Goal: Task Accomplishment & Management: Manage account settings

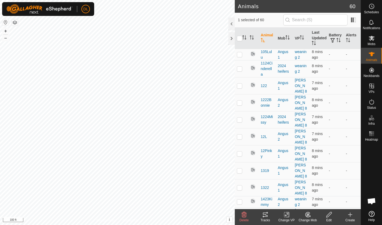
click at [265, 217] on icon at bounding box center [265, 214] width 6 height 6
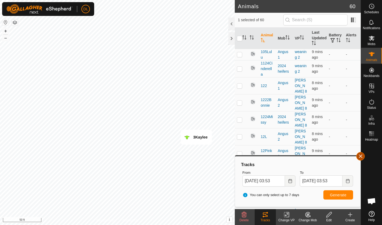
click at [362, 155] on button "button" at bounding box center [360, 156] width 8 height 8
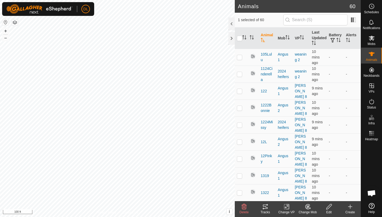
checkbox input "false"
click at [265, 209] on icon at bounding box center [265, 207] width 5 height 4
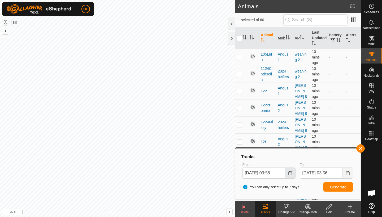
click at [289, 174] on icon "Choose Date" at bounding box center [289, 173] width 3 height 4
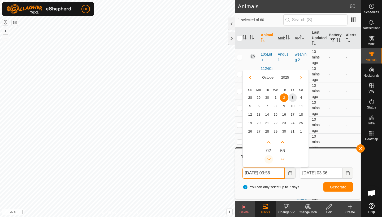
click at [269, 158] on button "Previous Hour" at bounding box center [268, 159] width 8 height 8
click at [267, 141] on button "Next Hour" at bounding box center [268, 142] width 8 height 8
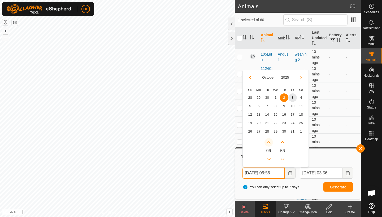
click at [267, 141] on button "Next Hour" at bounding box center [268, 142] width 8 height 8
click at [267, 141] on icon "Next Hour" at bounding box center [269, 143] width 4 height 4
click at [267, 141] on button "Next Hour" at bounding box center [268, 142] width 8 height 8
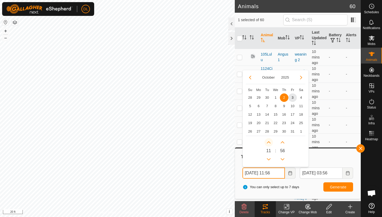
click at [267, 141] on button "Next Hour" at bounding box center [268, 142] width 8 height 8
click at [267, 141] on icon "Next Hour" at bounding box center [269, 143] width 4 height 4
click at [267, 141] on button "Next Hour" at bounding box center [268, 142] width 8 height 8
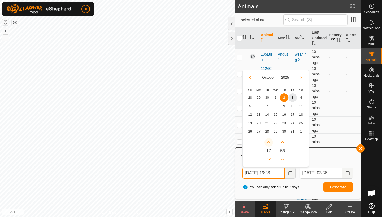
click at [267, 141] on button "Next Hour" at bounding box center [268, 142] width 8 height 8
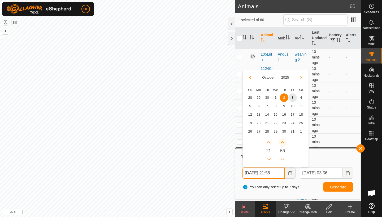
click at [283, 143] on button "Next Minute" at bounding box center [282, 142] width 8 height 8
click at [284, 143] on span "Next Minute" at bounding box center [284, 143] width 0 height 0
click at [283, 143] on button "Next Minute" at bounding box center [282, 142] width 8 height 8
click at [269, 143] on button "Next Hour" at bounding box center [268, 142] width 8 height 8
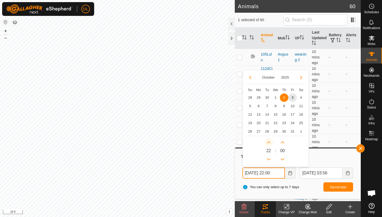
click at [269, 143] on button "Next Hour" at bounding box center [268, 142] width 8 height 8
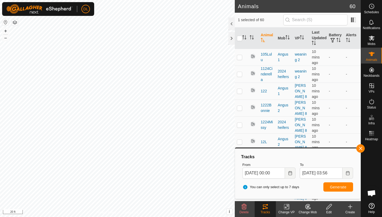
click at [336, 188] on span "Generate" at bounding box center [338, 187] width 16 height 4
click at [289, 175] on icon "Choose Date" at bounding box center [290, 173] width 4 height 4
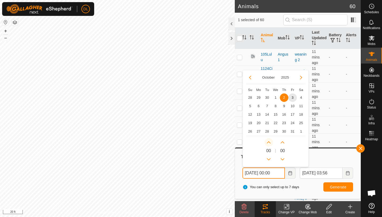
click at [269, 143] on button "Next Hour" at bounding box center [268, 142] width 8 height 8
click at [269, 142] on button "Next Hour" at bounding box center [268, 142] width 8 height 8
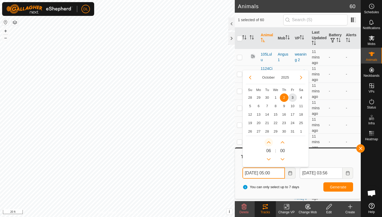
click at [269, 142] on button "Next Hour" at bounding box center [268, 142] width 8 height 8
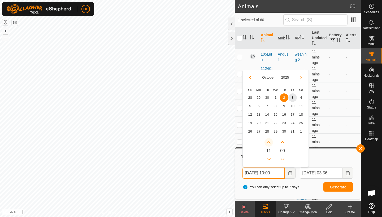
click at [269, 143] on span "Next Hour" at bounding box center [269, 143] width 0 height 0
click at [269, 142] on button "Next Hour" at bounding box center [268, 142] width 8 height 8
type input "[DATE] 12:00"
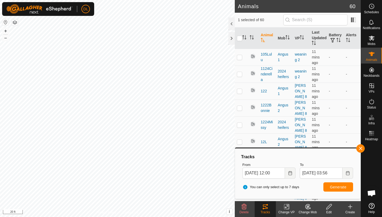
click at [336, 187] on span "Generate" at bounding box center [338, 187] width 16 height 4
click at [360, 150] on button "button" at bounding box center [360, 149] width 8 height 8
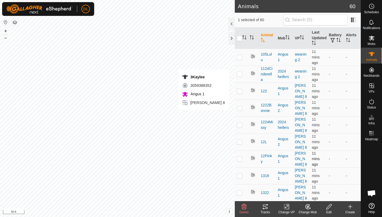
checkbox input "false"
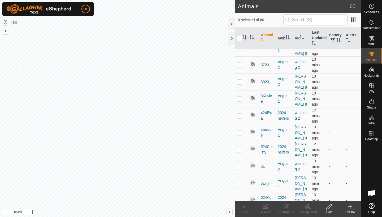
scroll to position [740, 0]
click at [241, 181] on p-checkbox at bounding box center [239, 183] width 5 height 4
checkbox input "true"
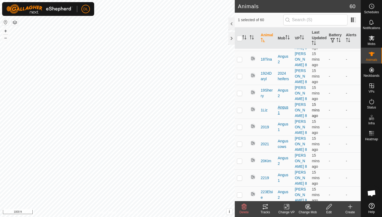
scroll to position [304, 0]
click at [240, 177] on p-checkbox at bounding box center [239, 177] width 5 height 4
checkbox input "true"
click at [241, 125] on p-checkbox at bounding box center [239, 126] width 5 height 4
checkbox input "true"
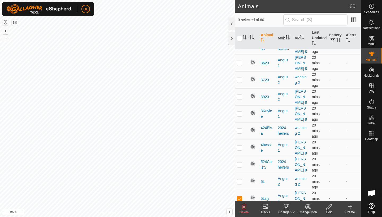
scroll to position [724, 0]
click at [241, 116] on p-checkbox at bounding box center [239, 114] width 5 height 4
checkbox input "true"
click at [310, 210] on icon at bounding box center [307, 207] width 7 height 6
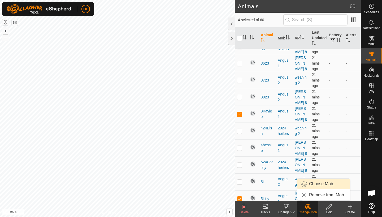
click at [322, 187] on link "Choose Mob..." at bounding box center [323, 184] width 53 height 11
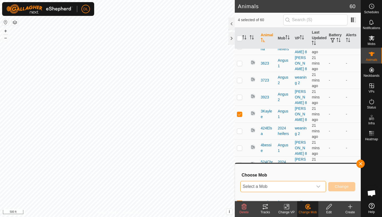
click at [279, 185] on span "Select a Mob" at bounding box center [277, 187] width 72 height 11
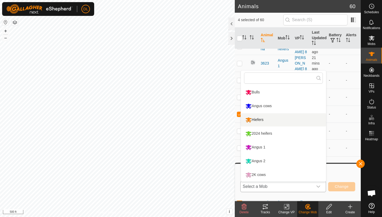
click at [257, 119] on li "Hiefers" at bounding box center [283, 120] width 85 height 13
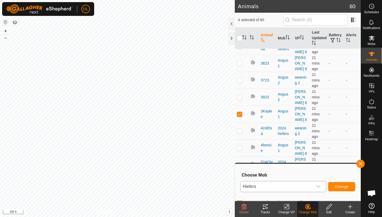
click at [343, 188] on span "Change" at bounding box center [342, 187] width 14 height 4
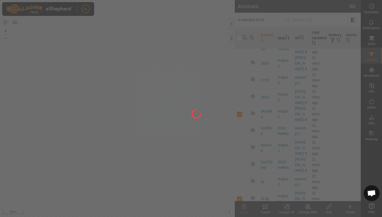
checkbox input "false"
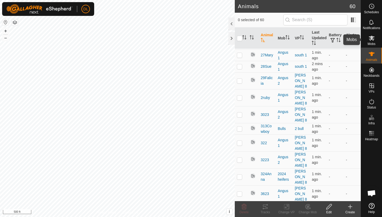
click at [372, 42] on es-mob-svg-icon at bounding box center [372, 38] width 10 height 8
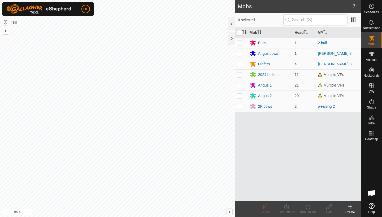
click at [262, 64] on div "Hiefers" at bounding box center [264, 65] width 12 height 6
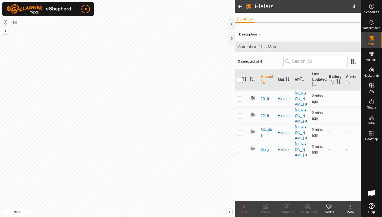
click at [351, 208] on icon at bounding box center [350, 207] width 6 height 6
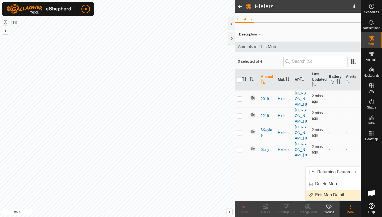
click at [335, 195] on link "Edit Mob Detail" at bounding box center [333, 195] width 55 height 11
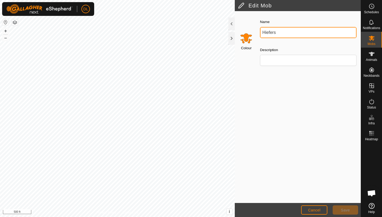
drag, startPoint x: 278, startPoint y: 33, endPoint x: 261, endPoint y: 31, distance: 17.6
click at [261, 31] on input "Hiefers" at bounding box center [308, 32] width 97 height 11
type input "Calving watch"
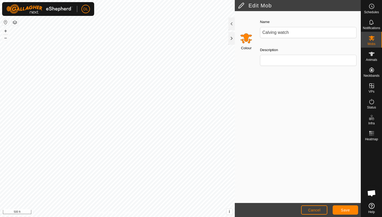
click at [341, 210] on span "Save" at bounding box center [345, 210] width 9 height 4
click at [344, 210] on span "Save" at bounding box center [345, 210] width 9 height 4
click at [312, 206] on button "Cancel" at bounding box center [314, 210] width 26 height 9
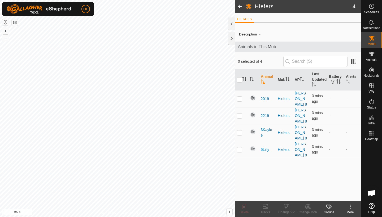
click at [239, 6] on span at bounding box center [240, 6] width 11 height 13
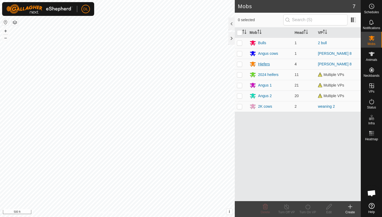
click at [263, 63] on div "Hiefers" at bounding box center [264, 65] width 12 height 6
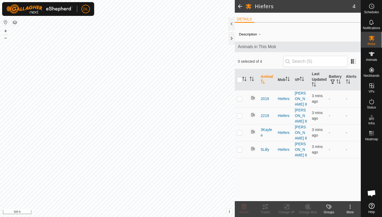
click at [351, 209] on icon at bounding box center [350, 207] width 6 height 6
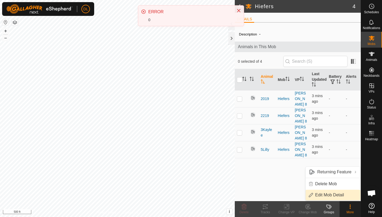
click at [337, 193] on link "Edit Mob Detail" at bounding box center [333, 195] width 55 height 11
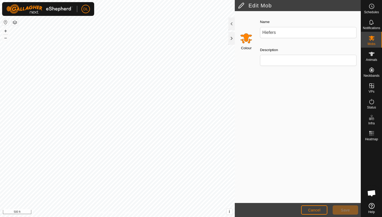
click at [315, 208] on button "Cancel" at bounding box center [314, 210] width 26 height 9
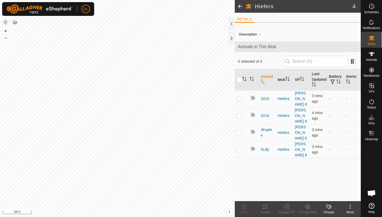
click at [349, 207] on icon at bounding box center [350, 207] width 6 height 6
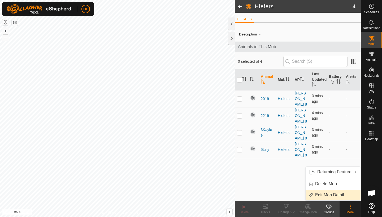
click at [336, 194] on link "Edit Mob Detail" at bounding box center [333, 195] width 55 height 11
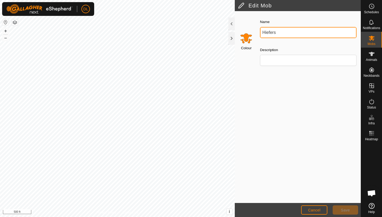
click at [277, 33] on input "Hiefers" at bounding box center [308, 32] width 97 height 11
drag, startPoint x: 277, startPoint y: 33, endPoint x: 262, endPoint y: 31, distance: 15.8
click at [262, 31] on input "Hiefers" at bounding box center [308, 32] width 97 height 11
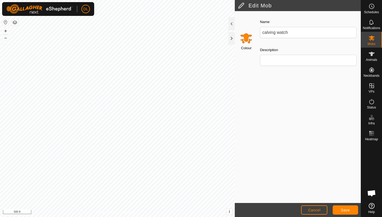
click at [345, 211] on span "Save" at bounding box center [345, 210] width 9 height 4
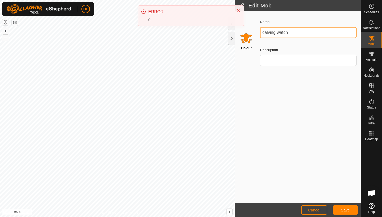
click at [290, 31] on input "calving watch" at bounding box center [308, 32] width 97 height 11
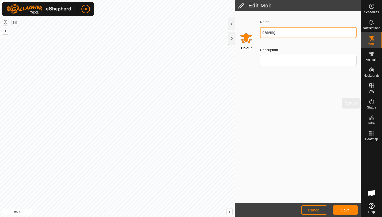
type input "calving"
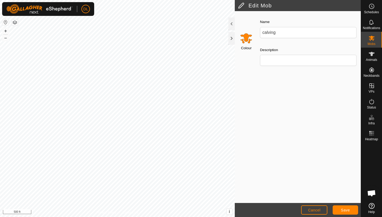
click at [347, 209] on span "Save" at bounding box center [345, 210] width 9 height 4
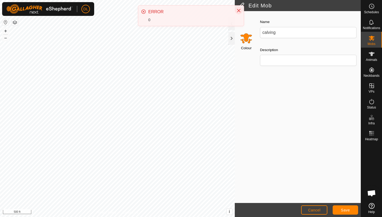
click at [239, 13] on button "Close" at bounding box center [238, 10] width 7 height 7
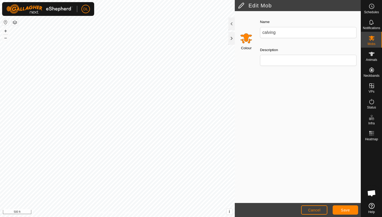
click at [311, 211] on span "Cancel" at bounding box center [314, 210] width 12 height 4
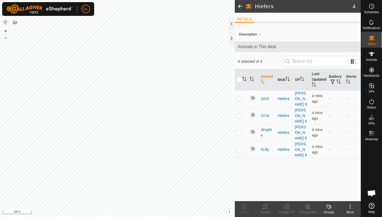
click at [238, 6] on span at bounding box center [240, 6] width 11 height 13
